Goal: Transaction & Acquisition: Download file/media

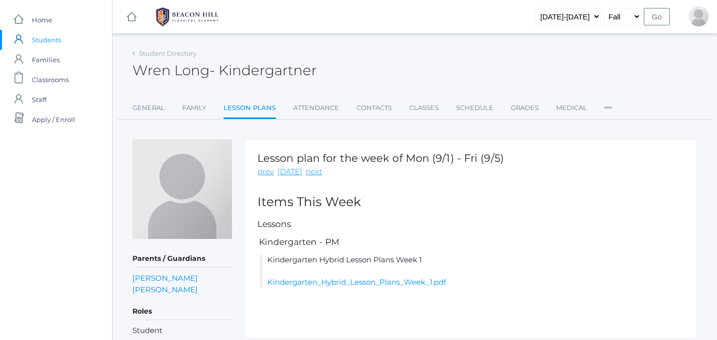
click at [49, 36] on span "Students" at bounding box center [46, 40] width 29 height 20
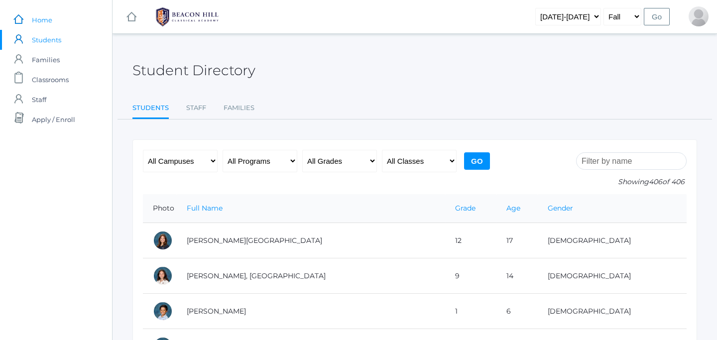
click at [37, 18] on span "Home" at bounding box center [42, 20] width 20 height 20
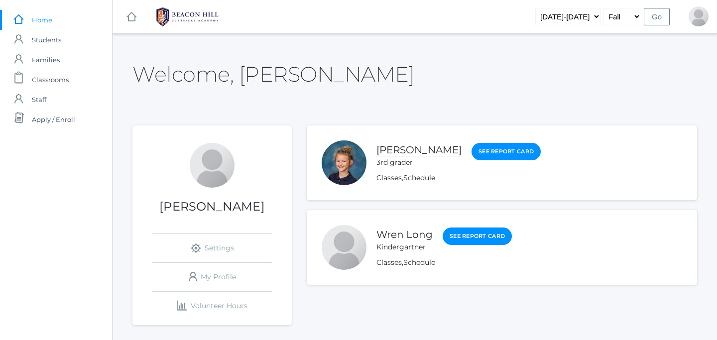
click at [398, 150] on link "[PERSON_NAME]" at bounding box center [419, 150] width 85 height 12
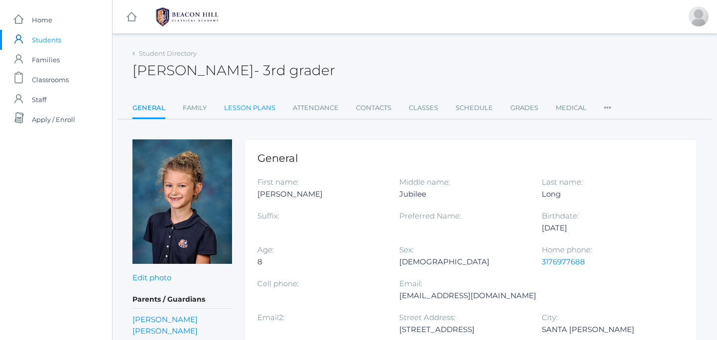
click at [251, 111] on link "Lesson Plans" at bounding box center [249, 108] width 51 height 20
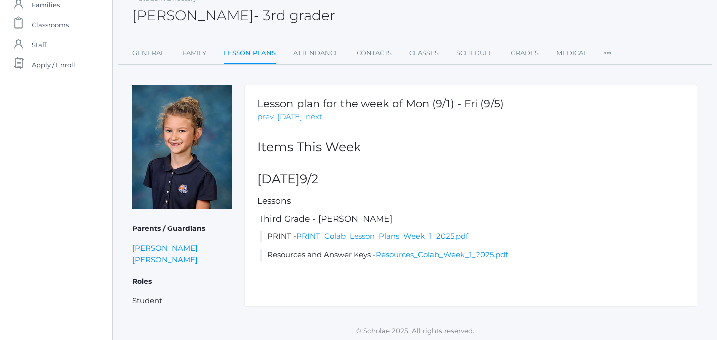
scroll to position [57, 0]
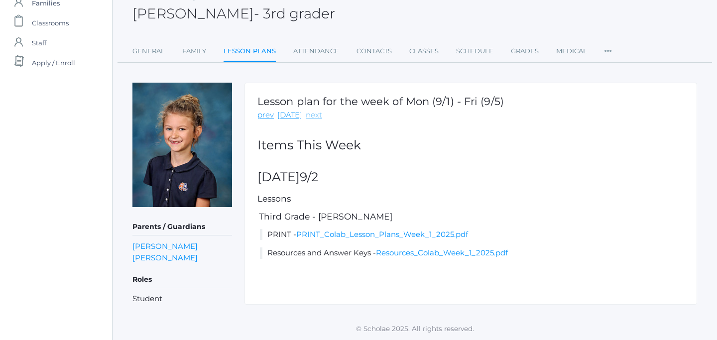
click at [307, 112] on link "next" at bounding box center [314, 115] width 16 height 11
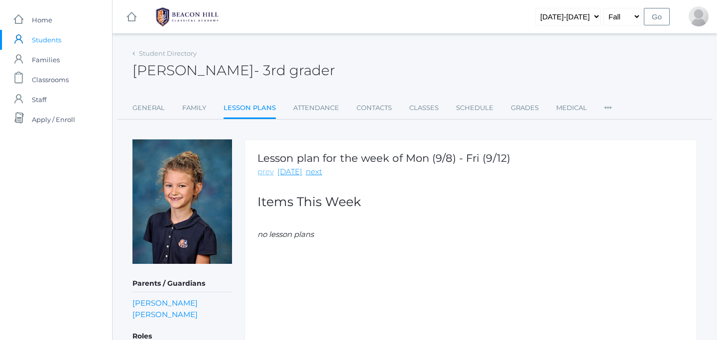
click at [269, 173] on link "prev" at bounding box center [266, 171] width 16 height 11
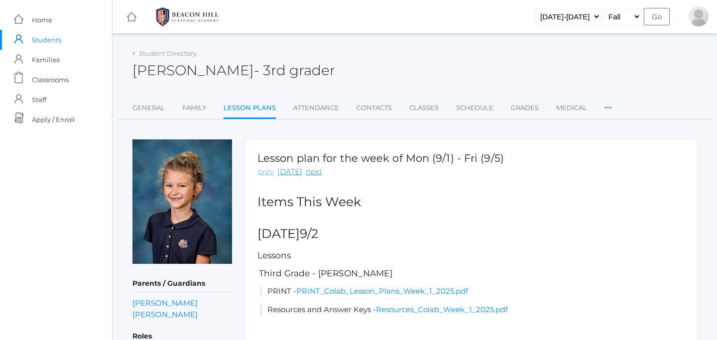
click at [270, 173] on link "prev" at bounding box center [266, 171] width 16 height 11
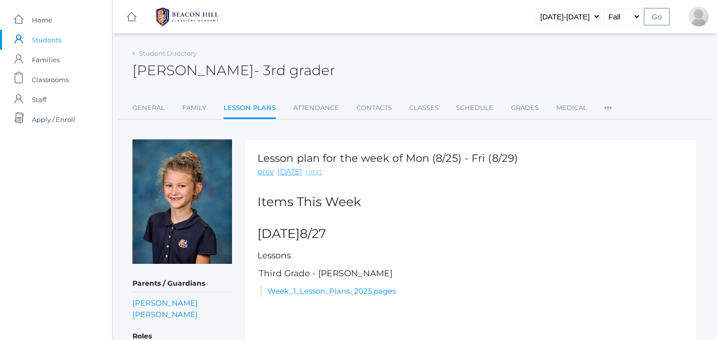
click at [306, 172] on link "next" at bounding box center [314, 171] width 16 height 11
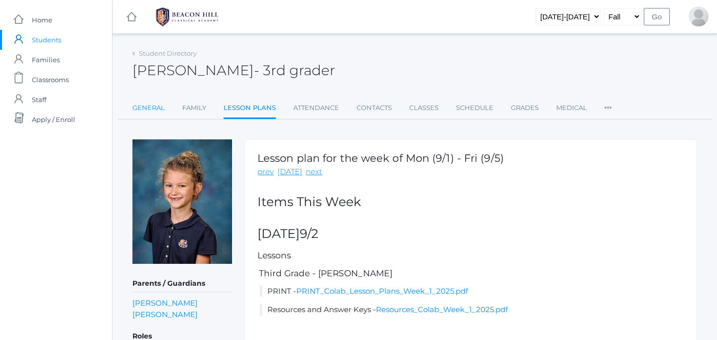
click at [138, 109] on link "General" at bounding box center [149, 108] width 32 height 20
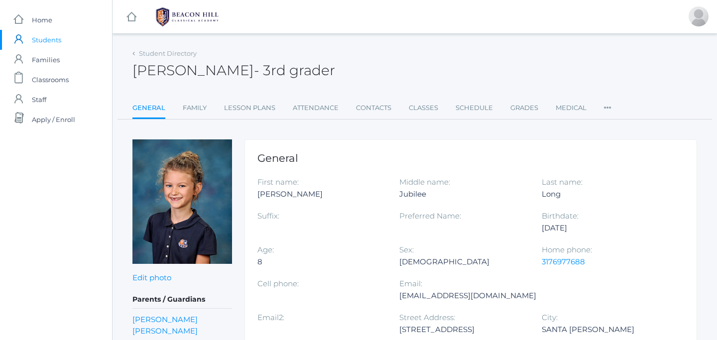
click at [606, 105] on icon at bounding box center [607, 104] width 7 height 13
click at [608, 110] on icon at bounding box center [607, 104] width 7 height 13
click at [434, 111] on link "Classes" at bounding box center [423, 108] width 29 height 20
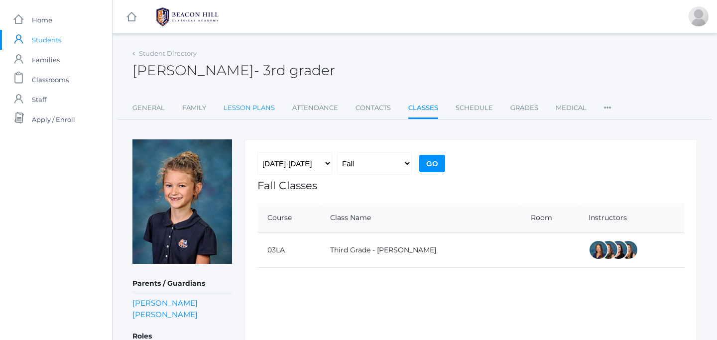
click at [262, 108] on link "Lesson Plans" at bounding box center [249, 108] width 51 height 20
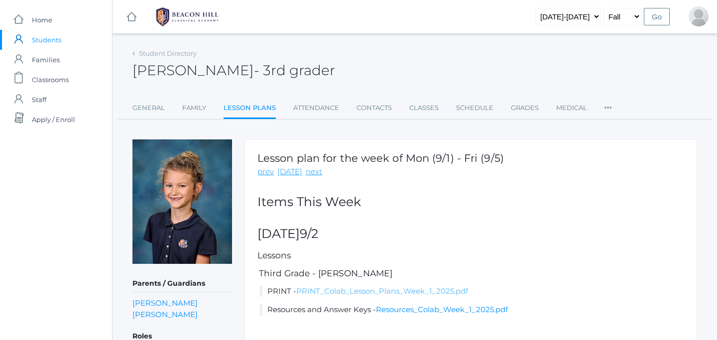
click at [348, 295] on link "PRINT_Colab_Lesson_Plans_Week_1_2025.pdf" at bounding box center [382, 290] width 172 height 9
